Goal: Information Seeking & Learning: Learn about a topic

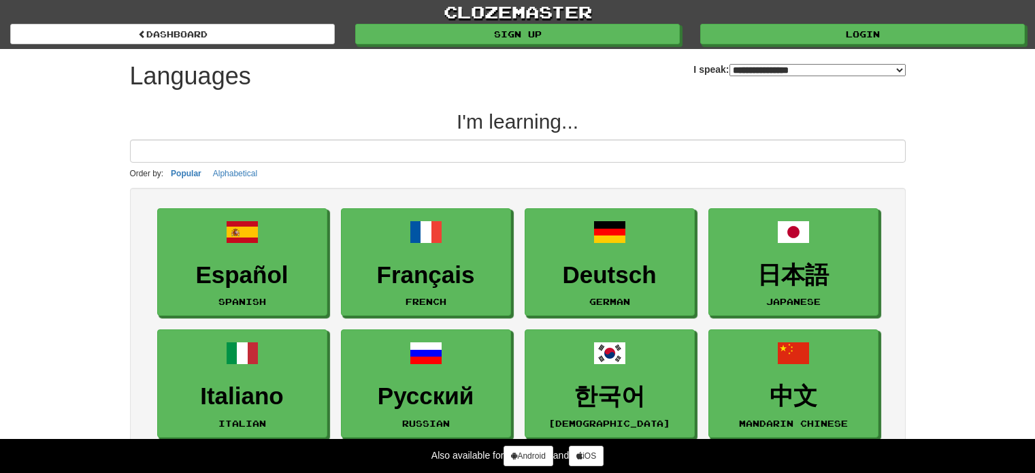
select select "*******"
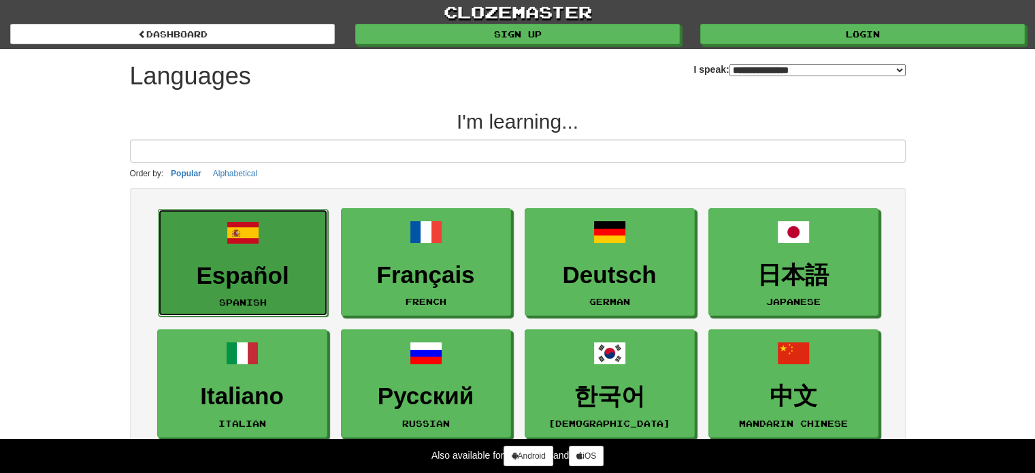
click at [246, 263] on h3 "Español" at bounding box center [242, 276] width 155 height 27
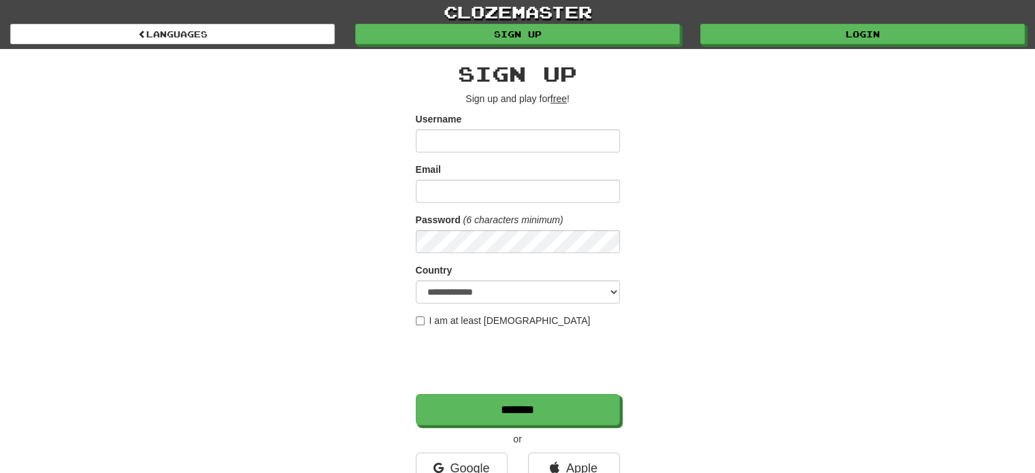
click at [672, 174] on div "**********" at bounding box center [518, 287] width 797 height 476
click at [564, 134] on input "Username" at bounding box center [518, 140] width 204 height 23
type input "**********"
click at [562, 201] on input "Email" at bounding box center [518, 191] width 204 height 23
click at [660, 242] on div "**********" at bounding box center [518, 287] width 797 height 476
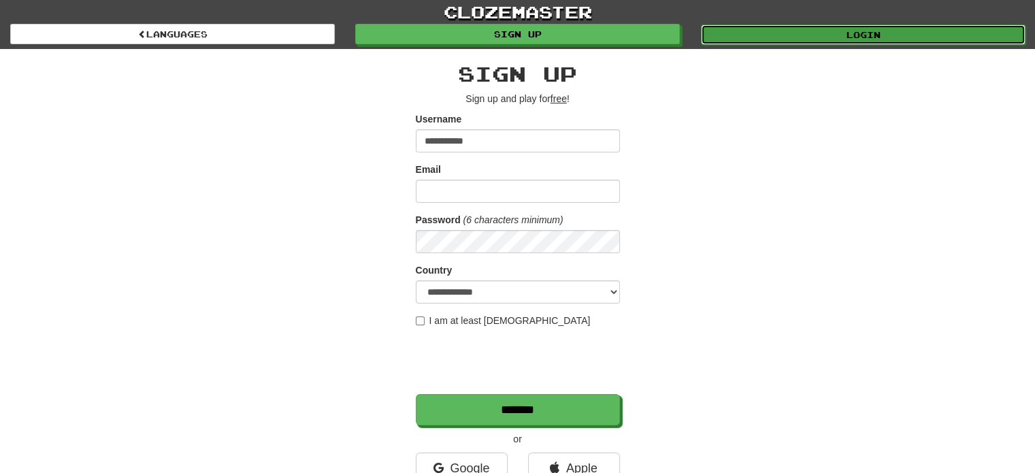
click at [801, 40] on link "Login" at bounding box center [863, 35] width 325 height 20
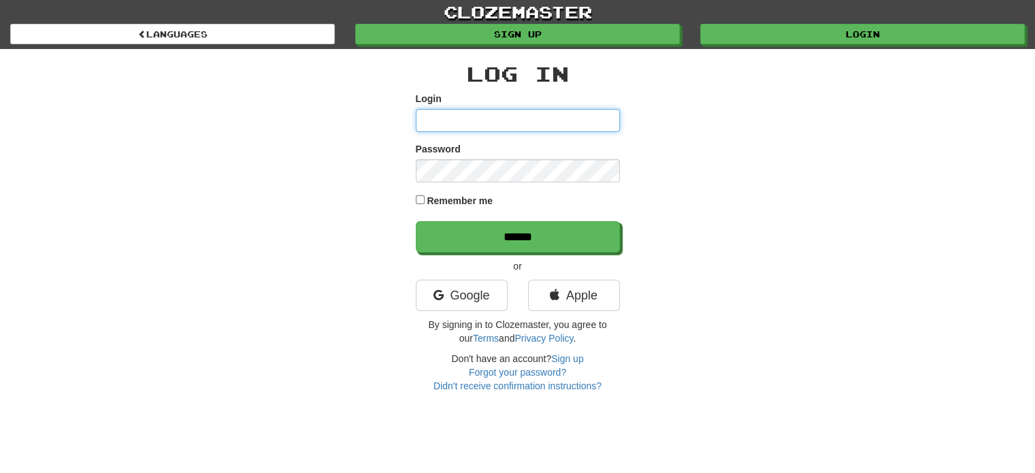
type input "**********"
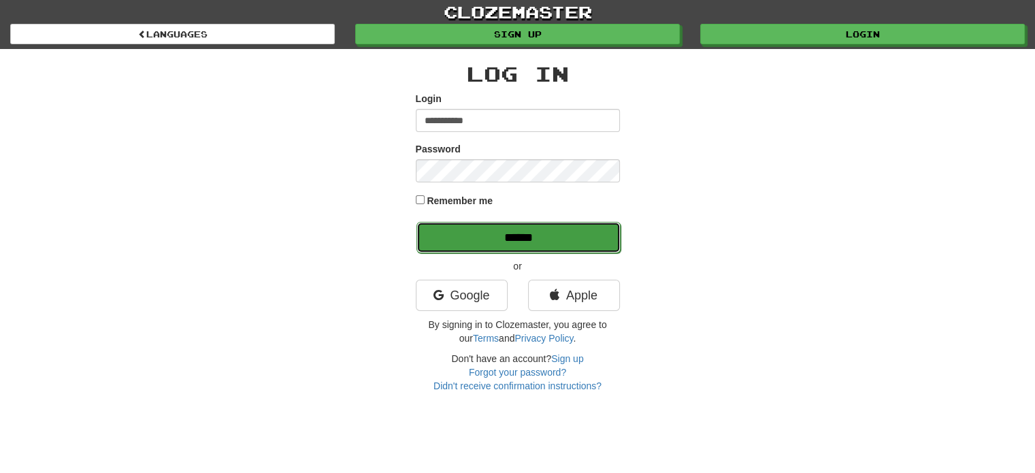
click at [509, 227] on input "******" at bounding box center [519, 237] width 204 height 31
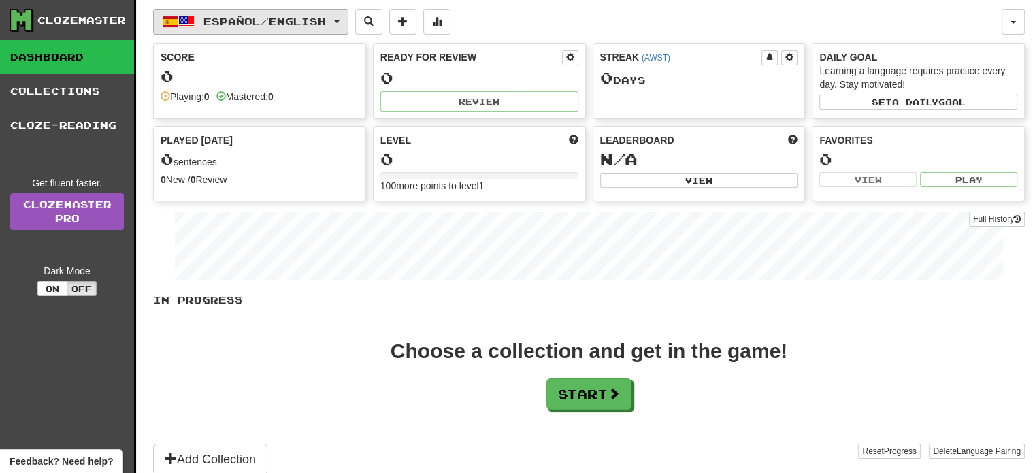
click at [210, 21] on span "Español / English" at bounding box center [265, 22] width 123 height 12
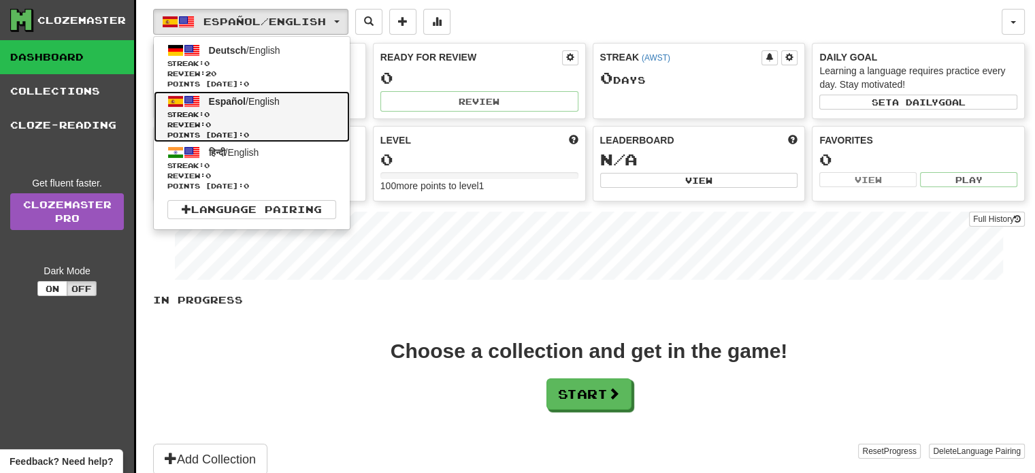
click at [200, 106] on link "Español / English Streak: 0 Review: 0 Points today: 0" at bounding box center [252, 116] width 196 height 51
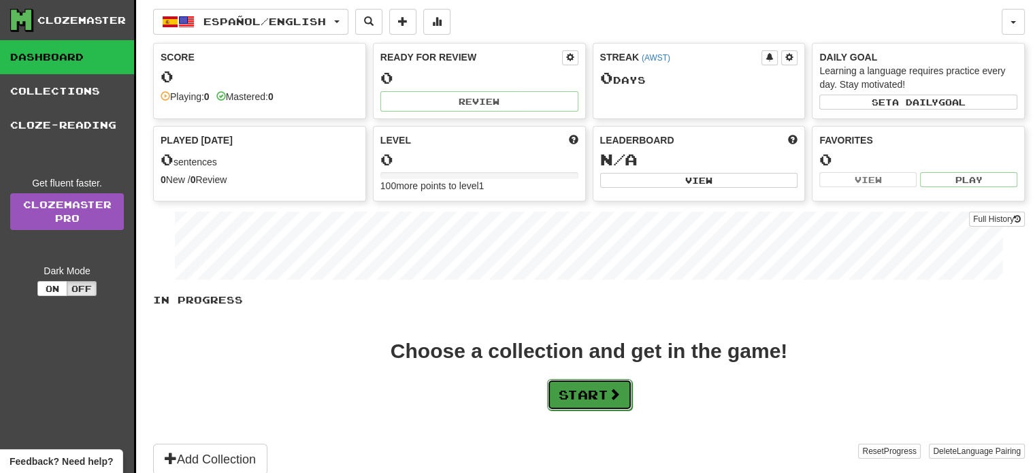
click at [600, 389] on button "Start" at bounding box center [589, 394] width 85 height 31
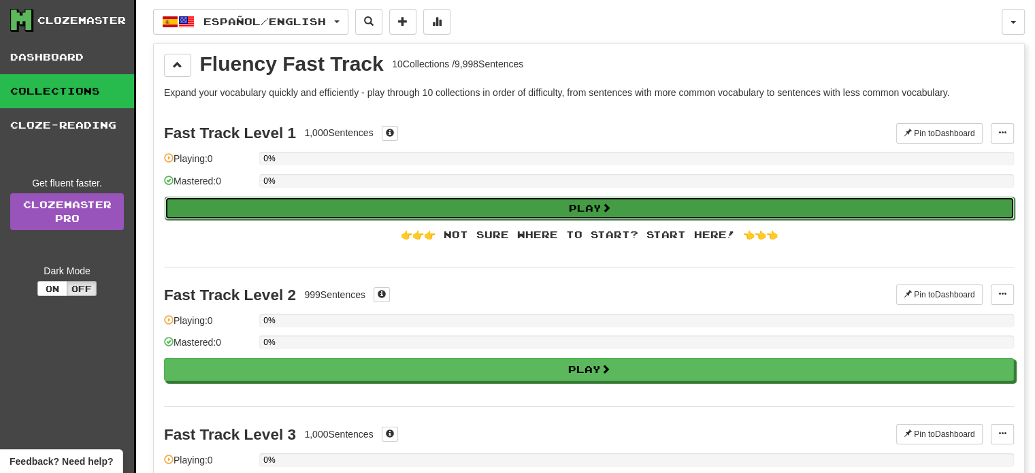
click at [484, 216] on button "Play" at bounding box center [590, 208] width 850 height 23
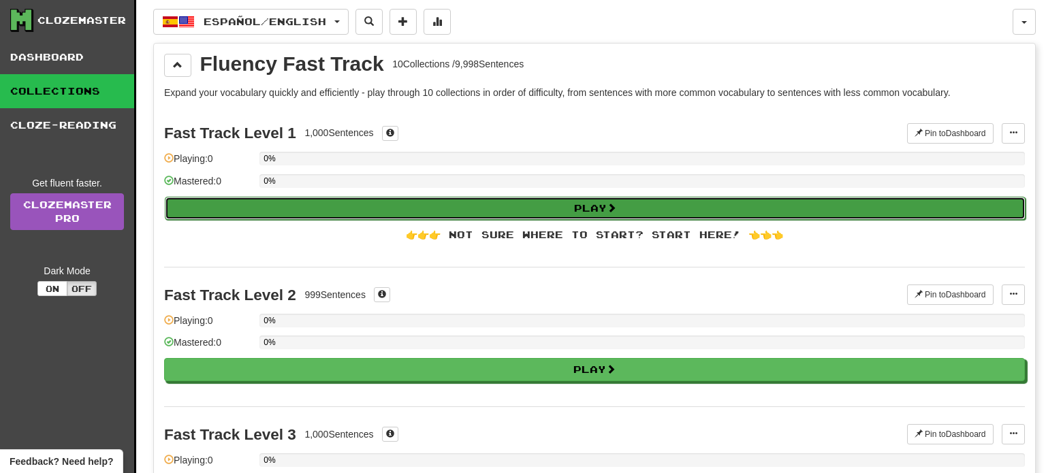
select select "**"
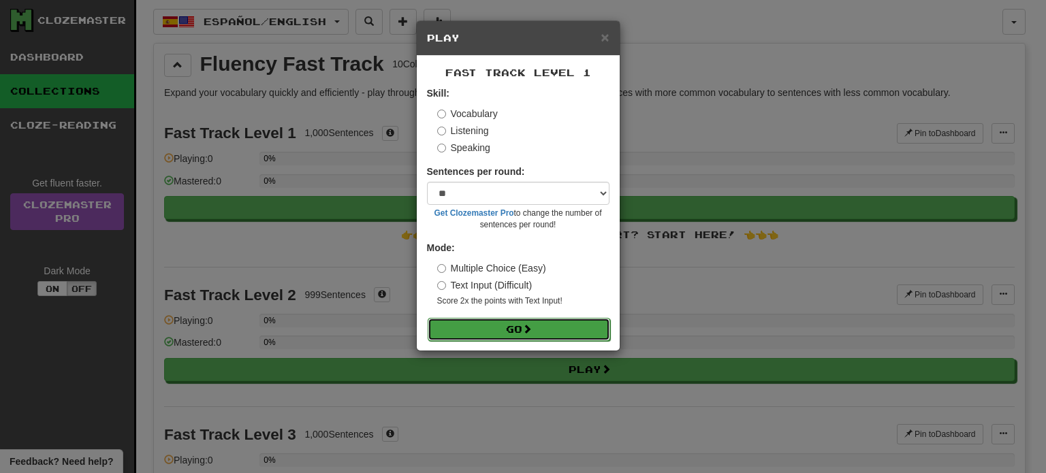
click at [512, 326] on button "Go" at bounding box center [519, 329] width 182 height 23
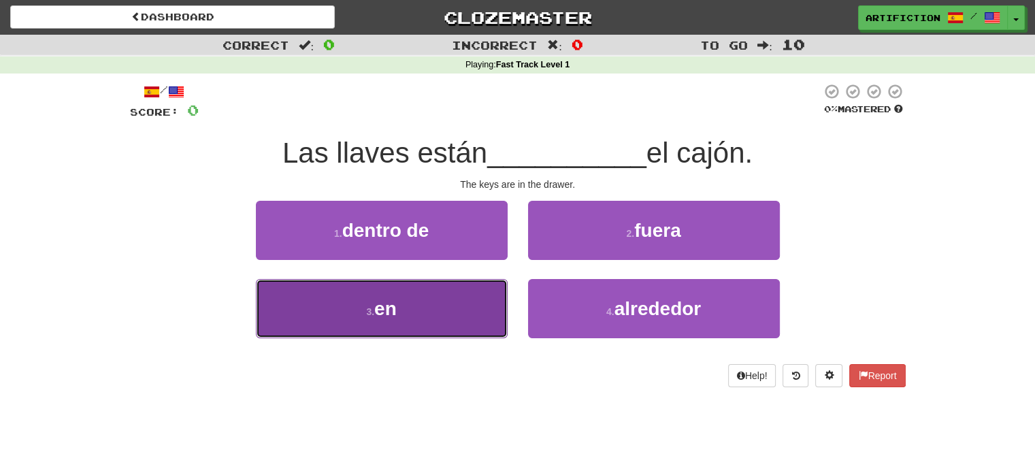
click at [341, 293] on button "3 . en" at bounding box center [382, 308] width 252 height 59
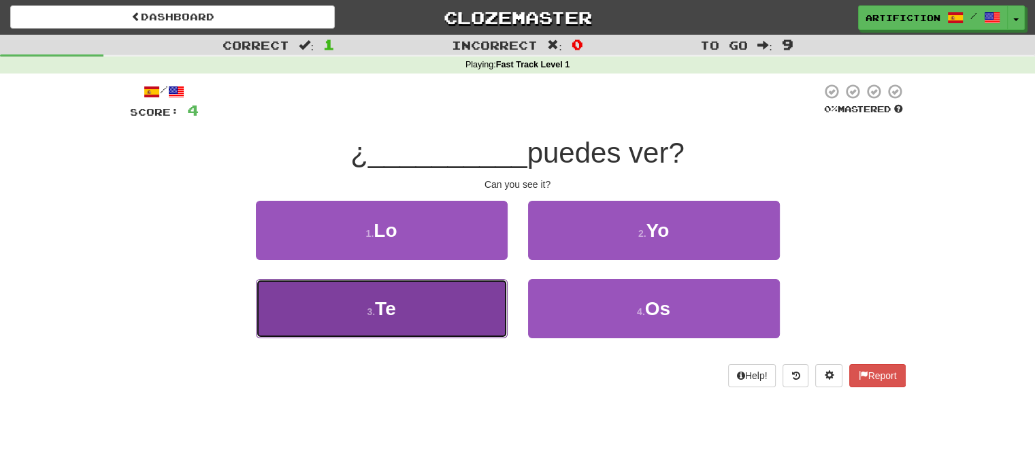
click at [439, 318] on button "3 . Te" at bounding box center [382, 308] width 252 height 59
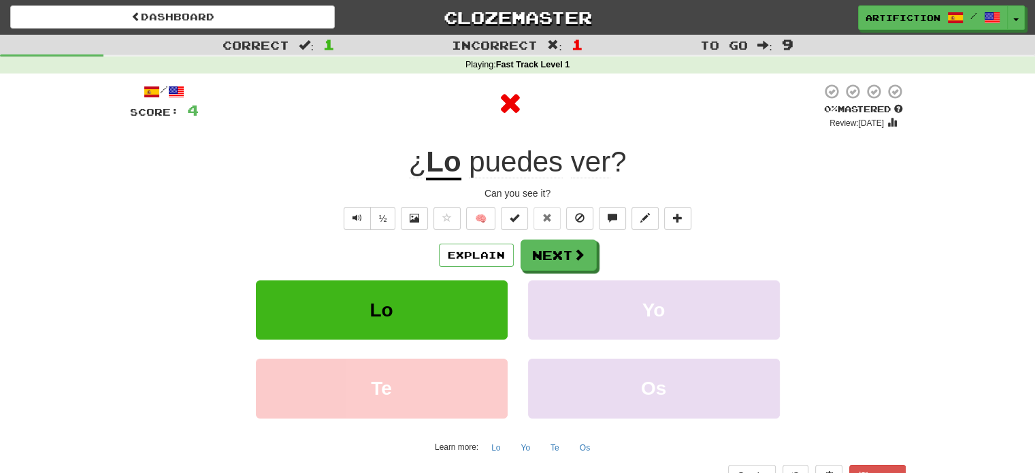
click at [489, 267] on div "Explain Next" at bounding box center [518, 255] width 776 height 31
click at [489, 261] on button "Explain" at bounding box center [476, 255] width 75 height 23
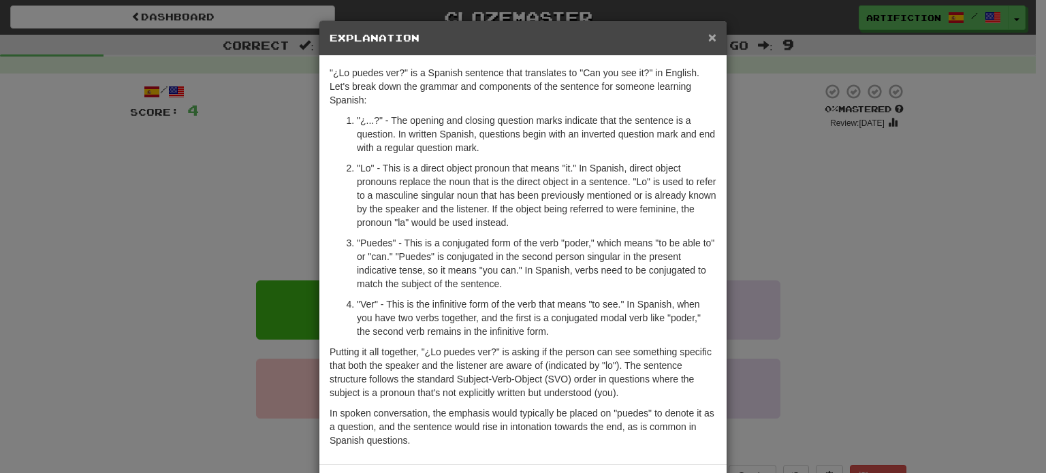
click at [708, 36] on span "×" at bounding box center [712, 37] width 8 height 16
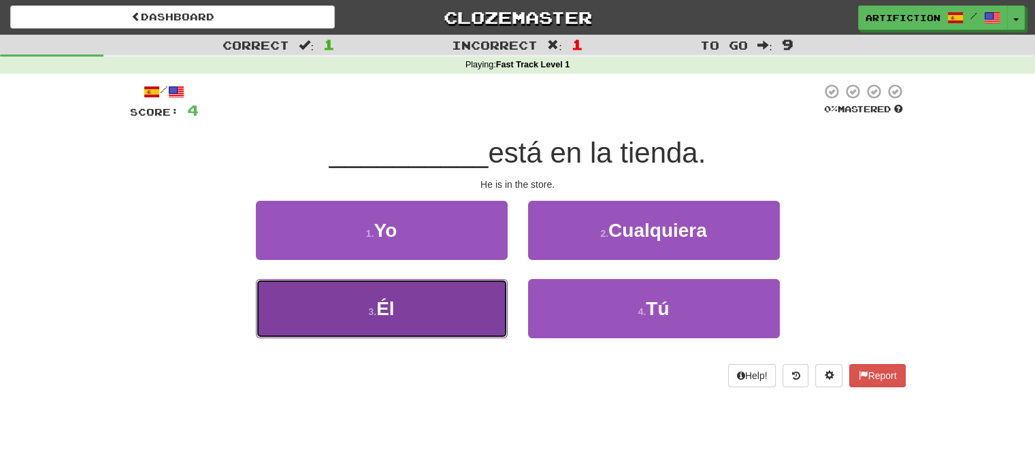
click at [394, 319] on button "3 . Él" at bounding box center [382, 308] width 252 height 59
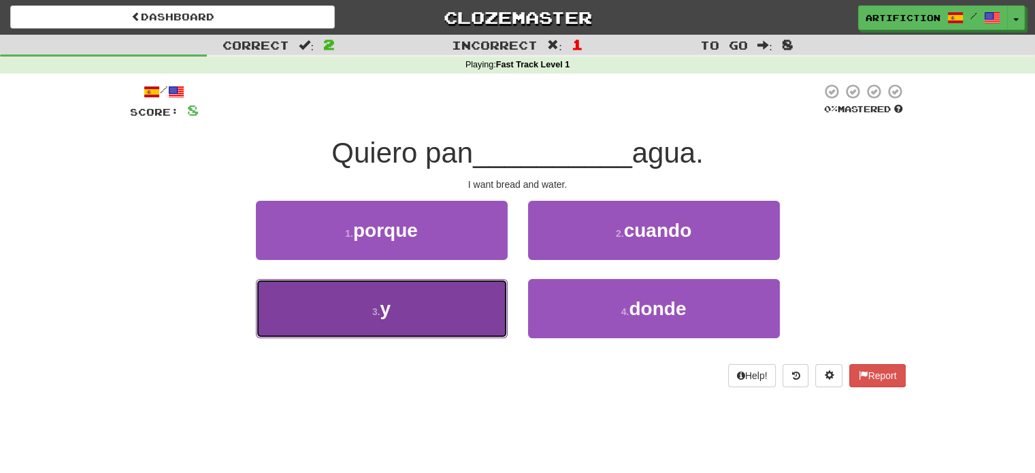
click at [423, 302] on button "3 . y" at bounding box center [382, 308] width 252 height 59
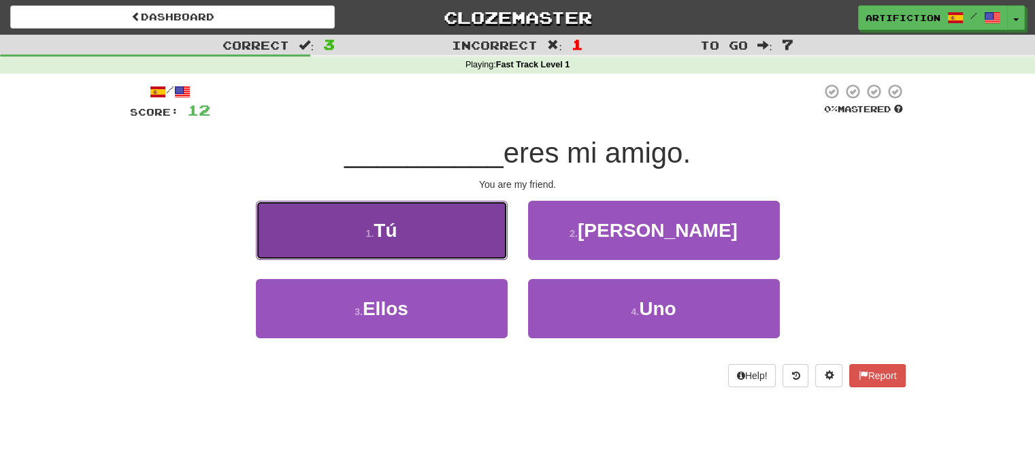
click at [441, 244] on button "1 . Tú" at bounding box center [382, 230] width 252 height 59
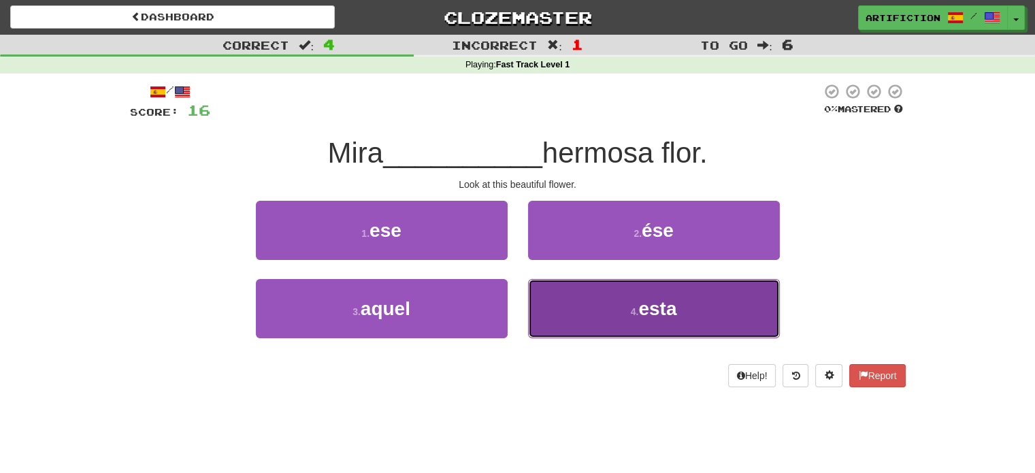
click at [662, 308] on span "esta" at bounding box center [658, 308] width 38 height 21
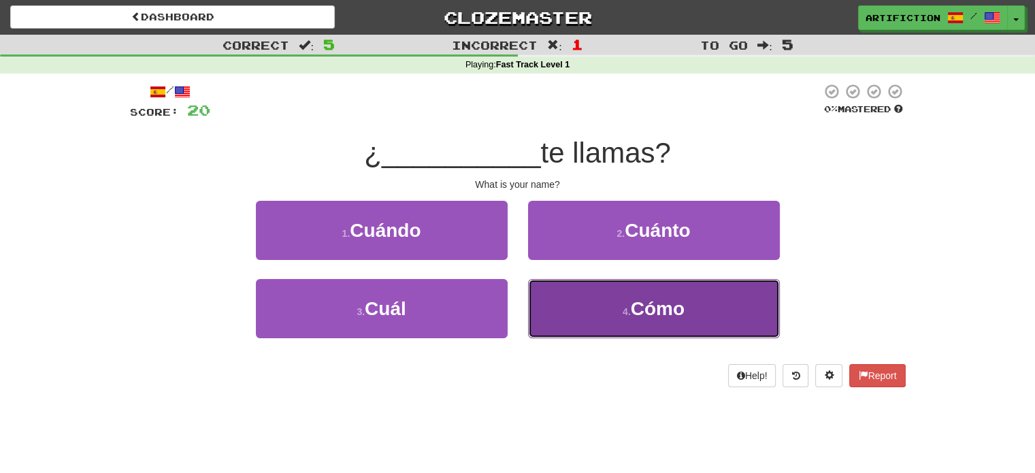
click at [652, 315] on span "Cómo" at bounding box center [658, 308] width 54 height 21
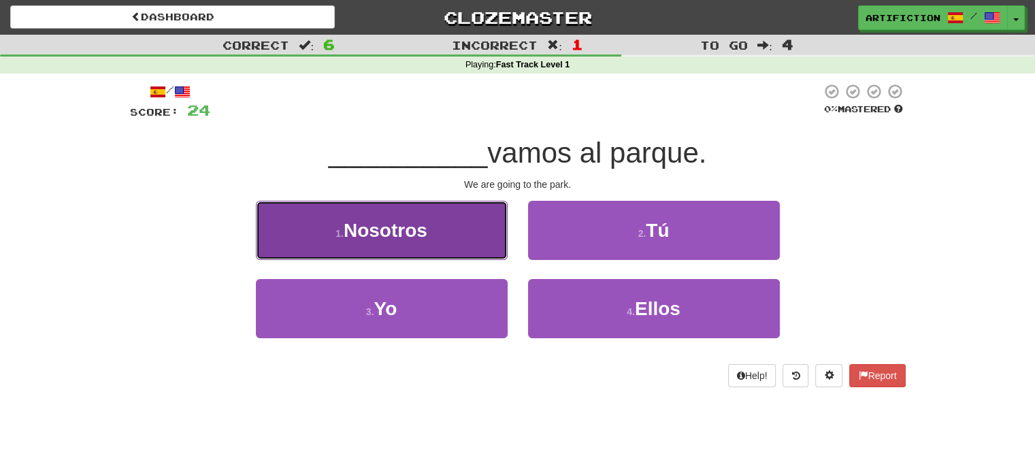
click at [392, 226] on span "Nosotros" at bounding box center [386, 230] width 84 height 21
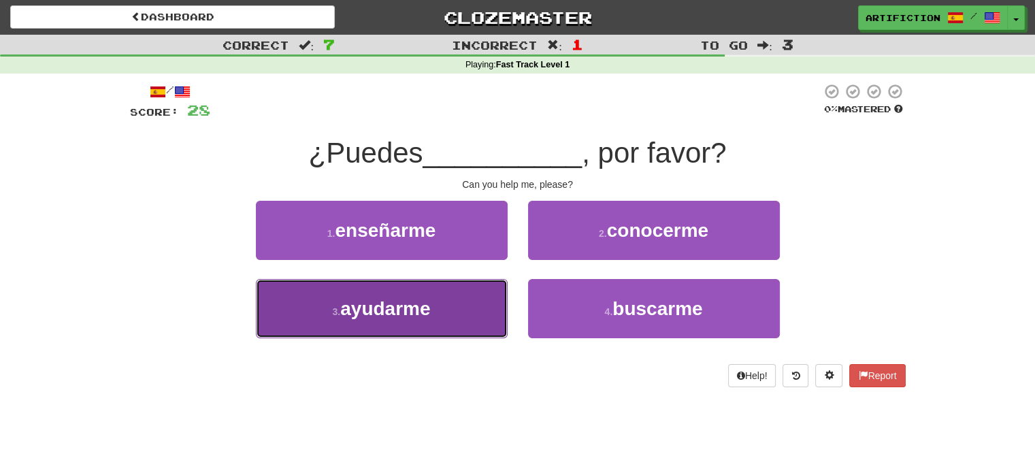
click at [432, 302] on button "3 . ayudarme" at bounding box center [382, 308] width 252 height 59
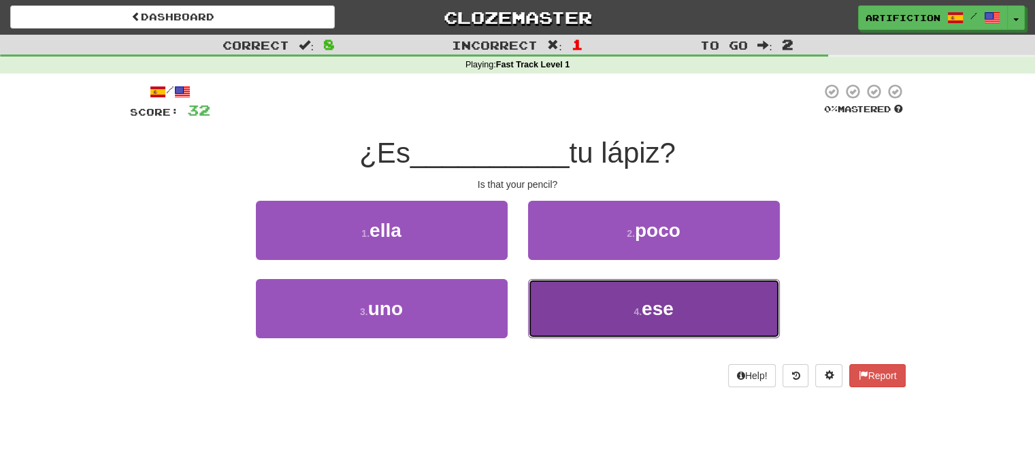
click at [637, 330] on button "4 . ese" at bounding box center [654, 308] width 252 height 59
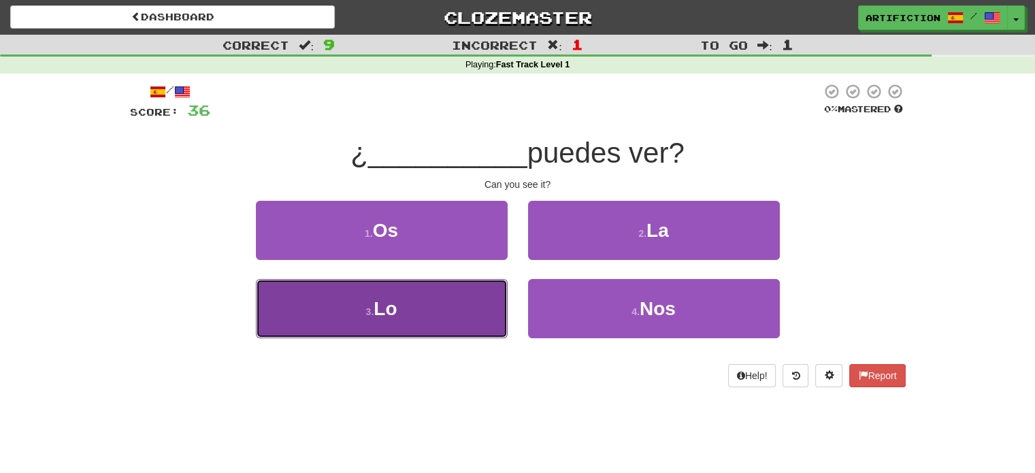
click at [433, 306] on button "3 . Lo" at bounding box center [382, 308] width 252 height 59
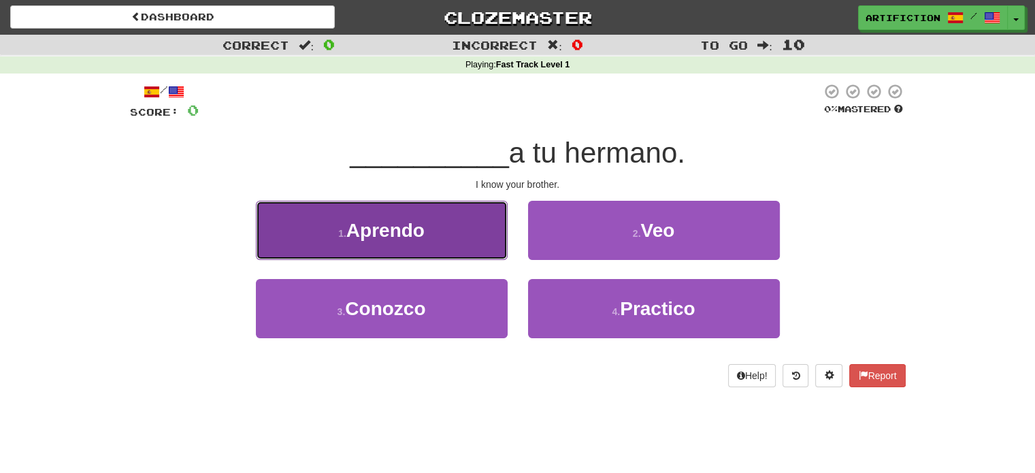
click at [414, 235] on span "Aprendo" at bounding box center [386, 230] width 78 height 21
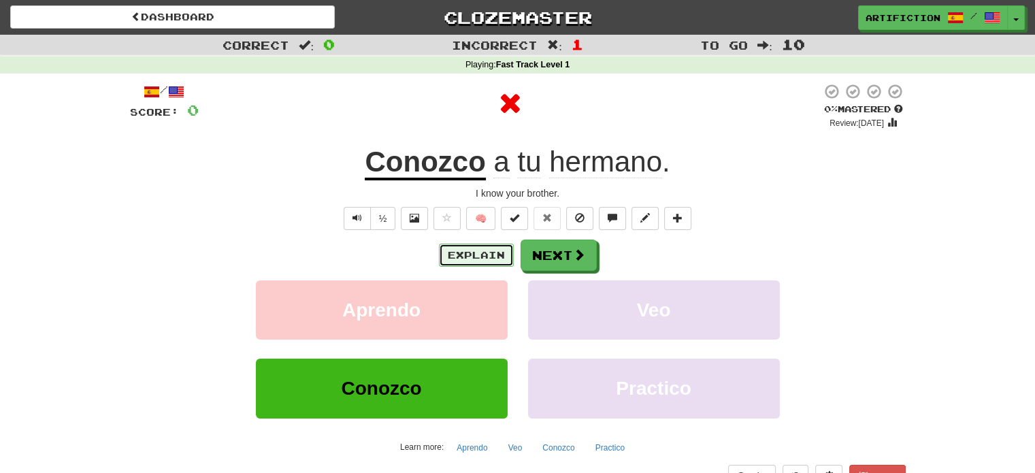
click at [502, 250] on button "Explain" at bounding box center [476, 255] width 75 height 23
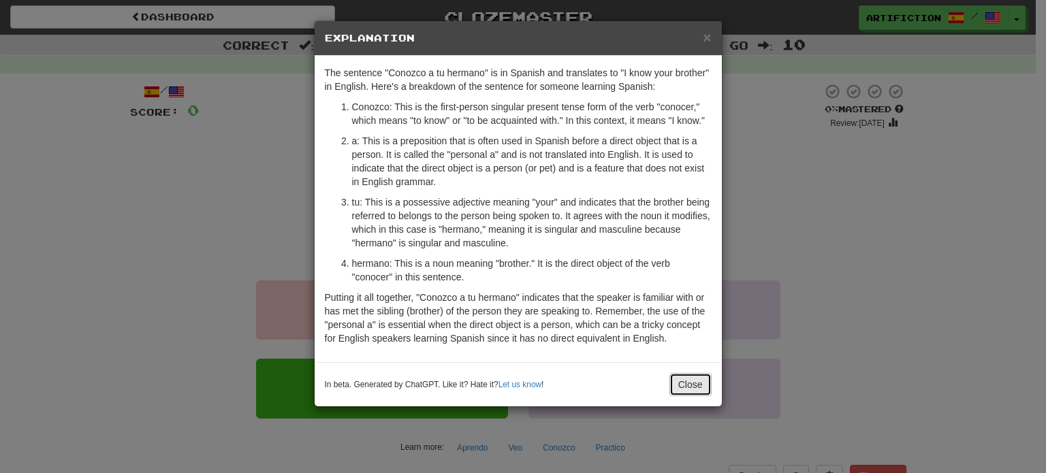
click at [708, 376] on button "Close" at bounding box center [690, 384] width 42 height 23
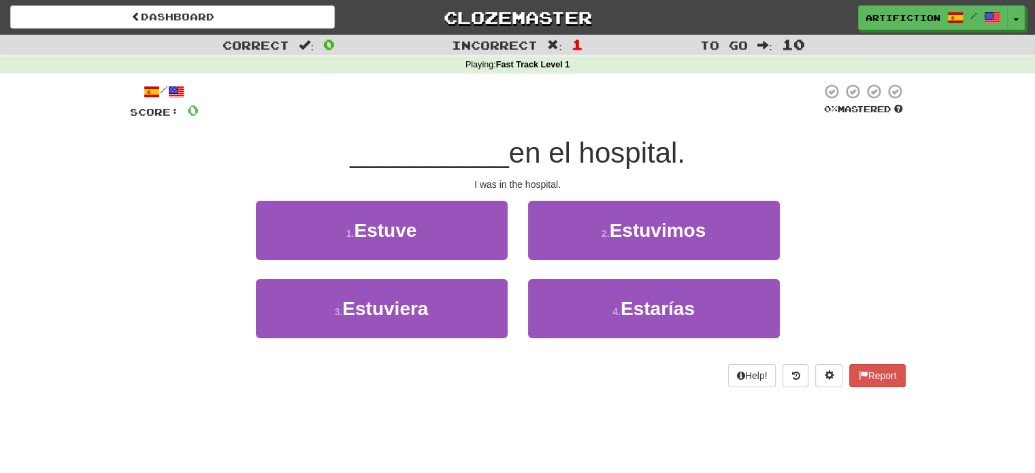
click at [749, 360] on div "/ Score: 0 0 % Mastered __________ en el hospital. I was in the hospital. 1 . E…" at bounding box center [518, 235] width 776 height 304
click at [748, 370] on button "Help!" at bounding box center [752, 375] width 48 height 23
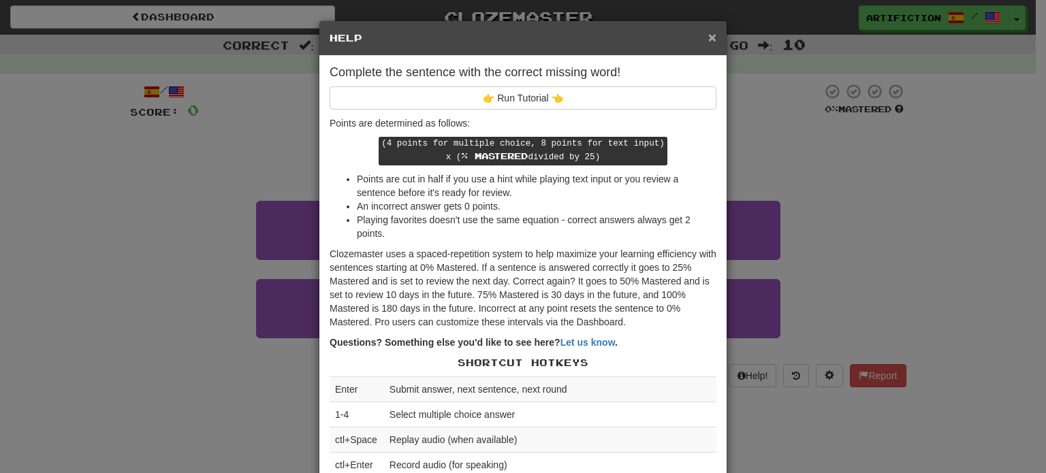
click at [708, 39] on span "×" at bounding box center [712, 37] width 8 height 16
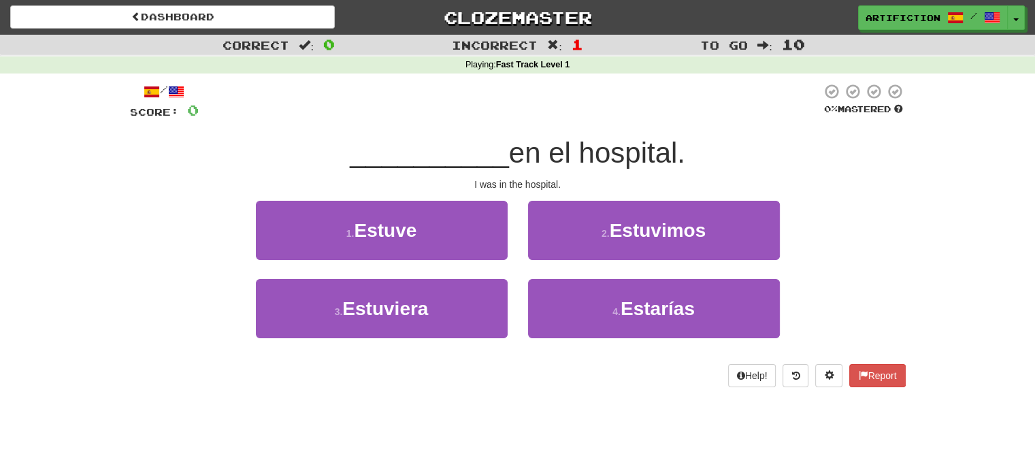
click at [479, 151] on span "__________" at bounding box center [429, 153] width 159 height 32
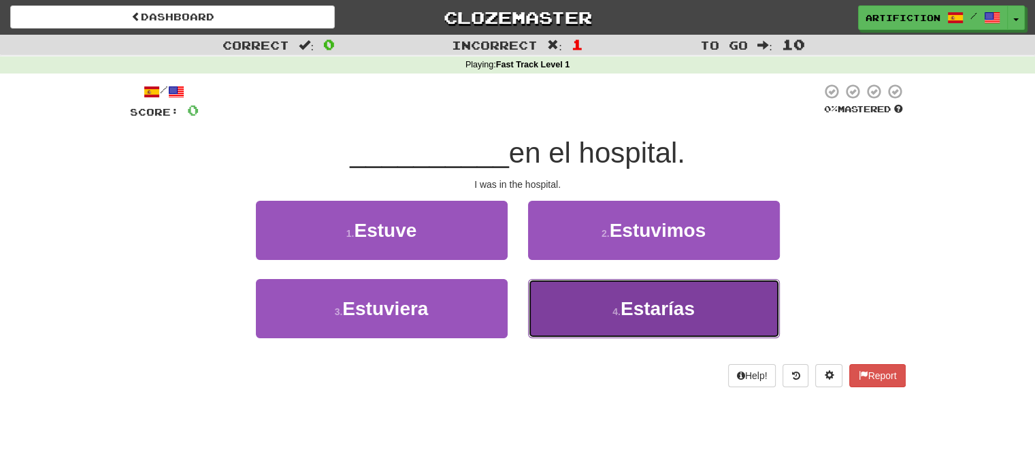
click at [713, 296] on button "4 . Estarías" at bounding box center [654, 308] width 252 height 59
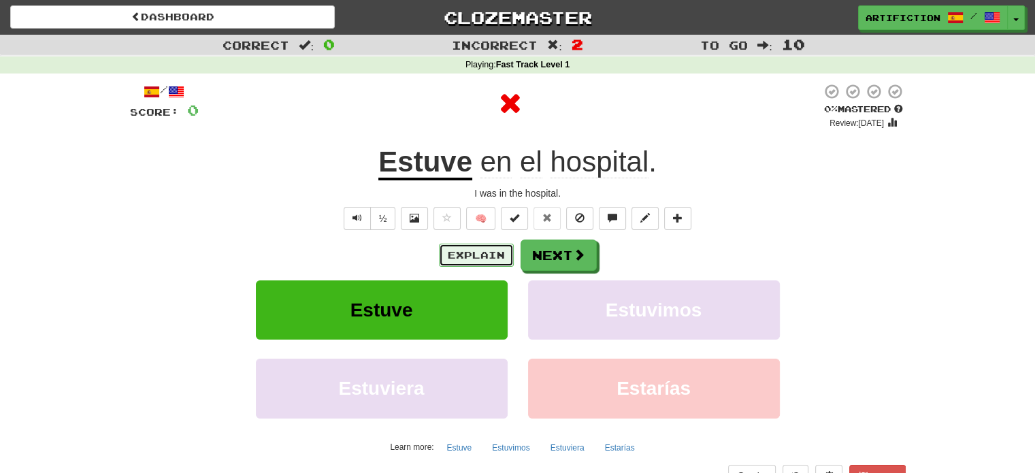
click at [495, 252] on button "Explain" at bounding box center [476, 255] width 75 height 23
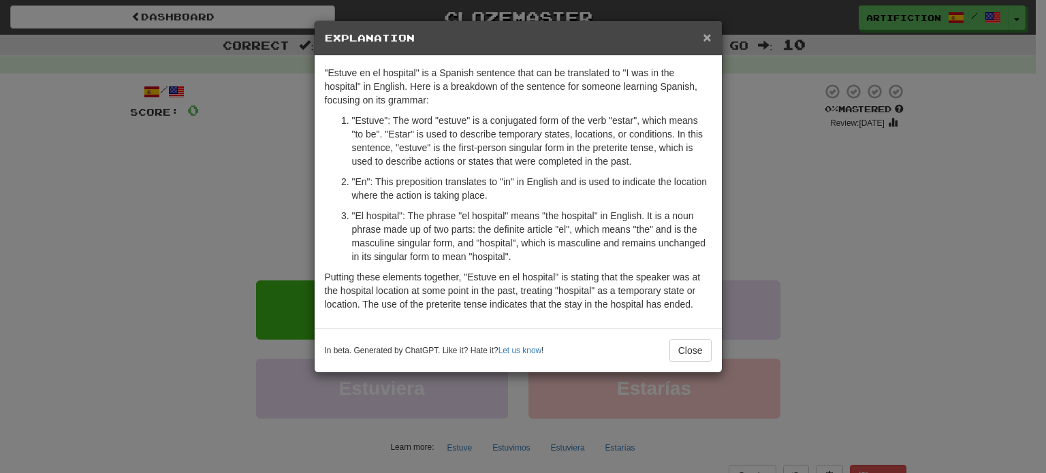
click at [709, 37] on span "×" at bounding box center [707, 37] width 8 height 16
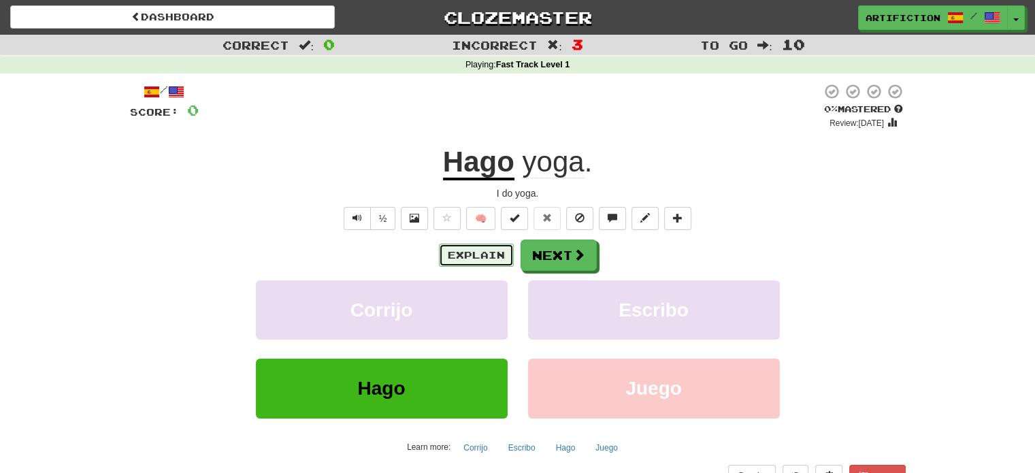
click at [464, 255] on button "Explain" at bounding box center [476, 255] width 75 height 23
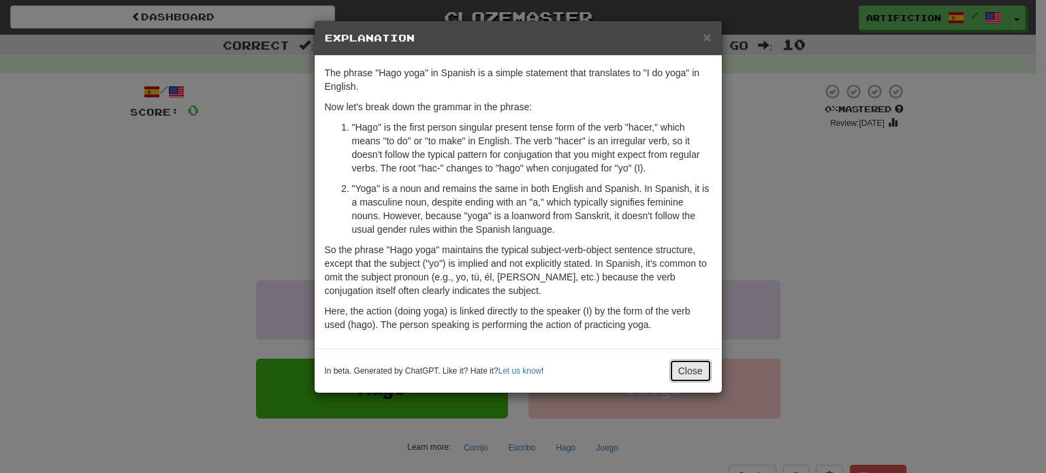
click at [687, 373] on button "Close" at bounding box center [690, 370] width 42 height 23
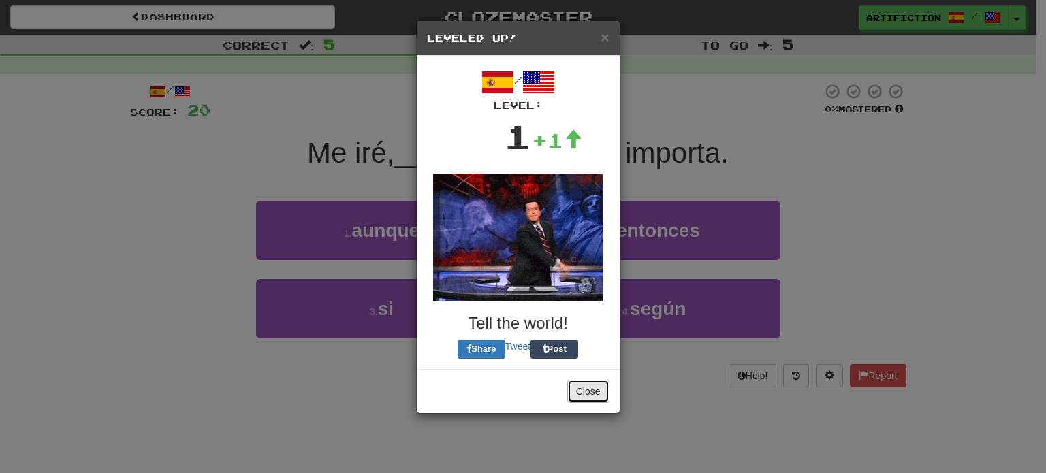
click at [592, 384] on button "Close" at bounding box center [588, 391] width 42 height 23
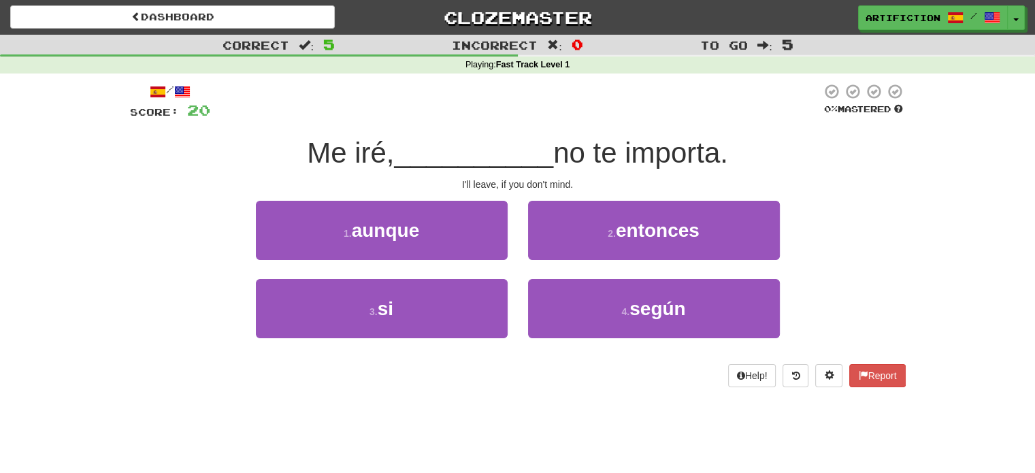
click at [877, 217] on div "1 . aunque 2 . entonces" at bounding box center [518, 240] width 817 height 78
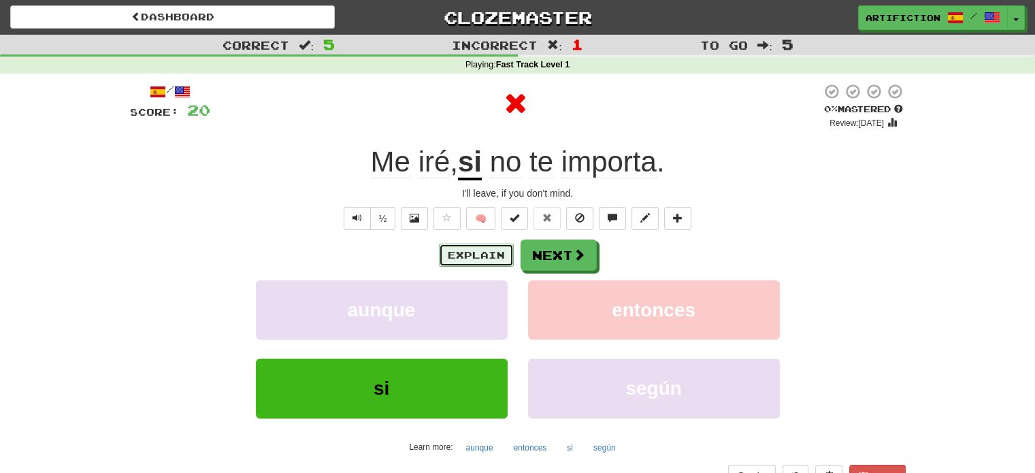
click at [485, 253] on button "Explain" at bounding box center [476, 255] width 75 height 23
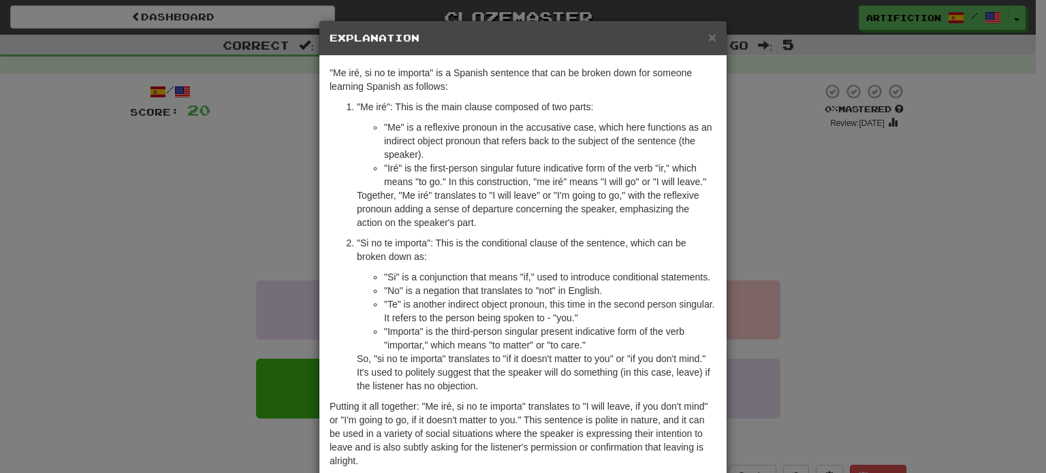
click at [535, 267] on li ""Si no te importa": This is the conditional clause of the sentence, which can b…" at bounding box center [536, 314] width 359 height 157
click at [711, 39] on div "× Explanation" at bounding box center [522, 38] width 407 height 35
click at [708, 39] on span "×" at bounding box center [712, 37] width 8 height 16
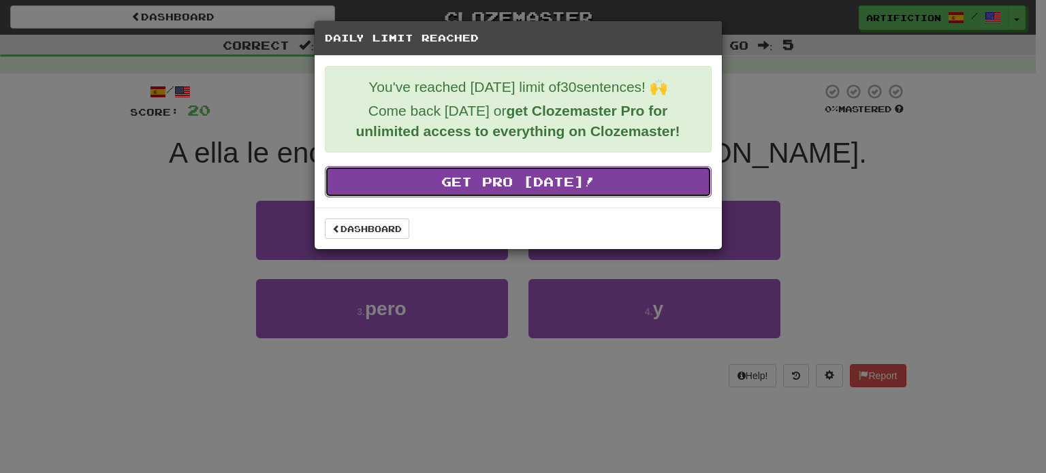
click at [443, 193] on link "Get Pro Today!" at bounding box center [518, 181] width 387 height 31
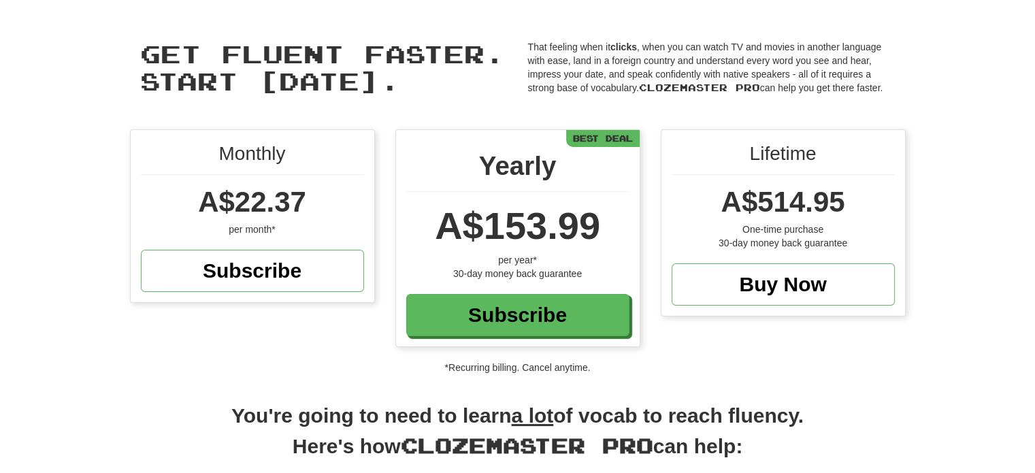
scroll to position [19, 0]
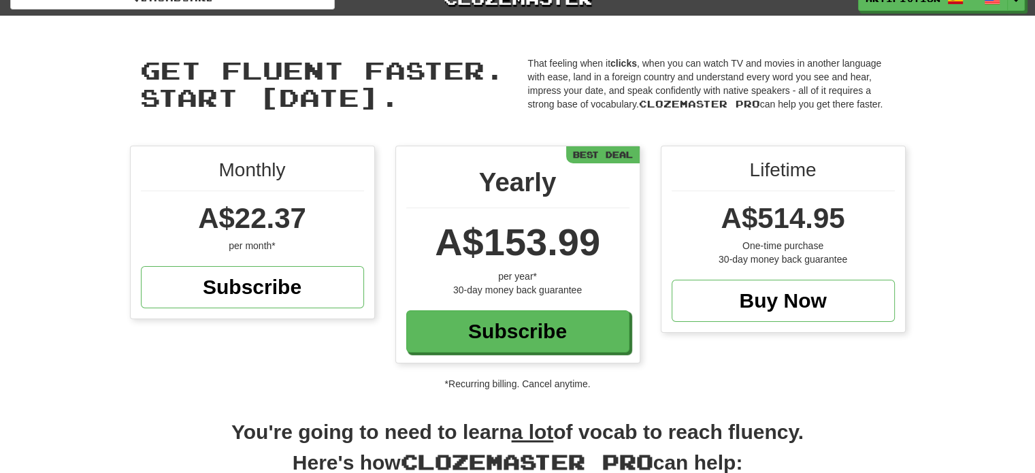
click at [69, 293] on div "Monthly A$22.37 per month* Subscribe Yearly A$153.99 per year* 30-day money bac…" at bounding box center [517, 268] width 1035 height 245
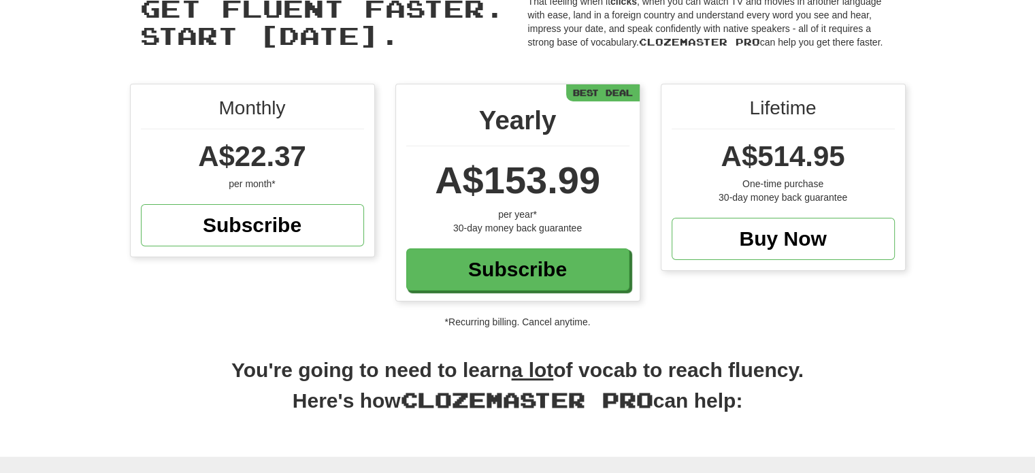
scroll to position [0, 0]
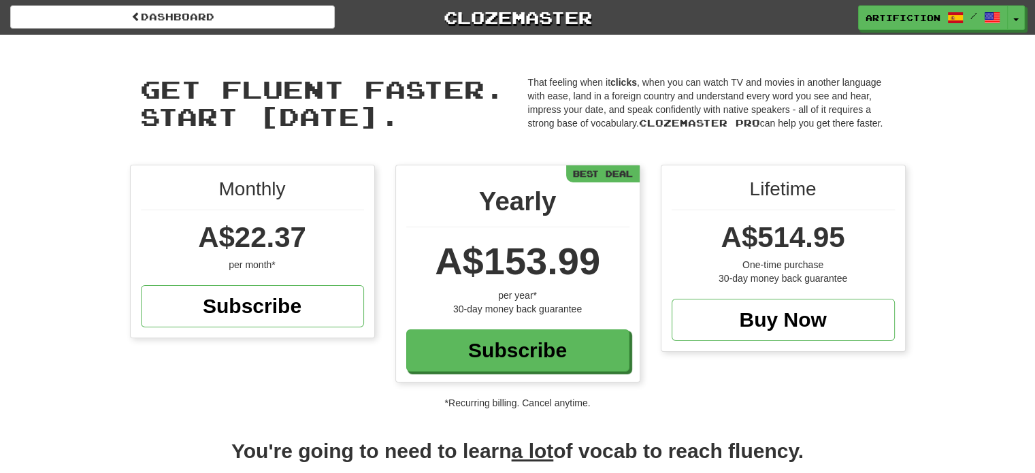
click at [492, 1] on div "Dashboard Clozemaster Artifiction / Toggle Dropdown Dashboard Leaderboard Activ…" at bounding box center [517, 15] width 1035 height 30
click at [487, 15] on link "Clozemaster" at bounding box center [517, 17] width 325 height 24
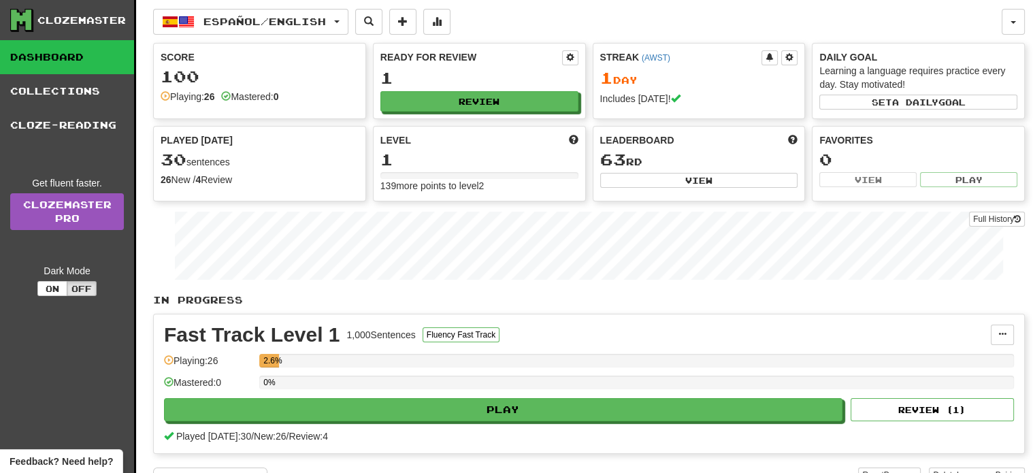
click at [157, 235] on div "Full History" at bounding box center [589, 247] width 872 height 85
